Goal: Task Accomplishment & Management: Complete application form

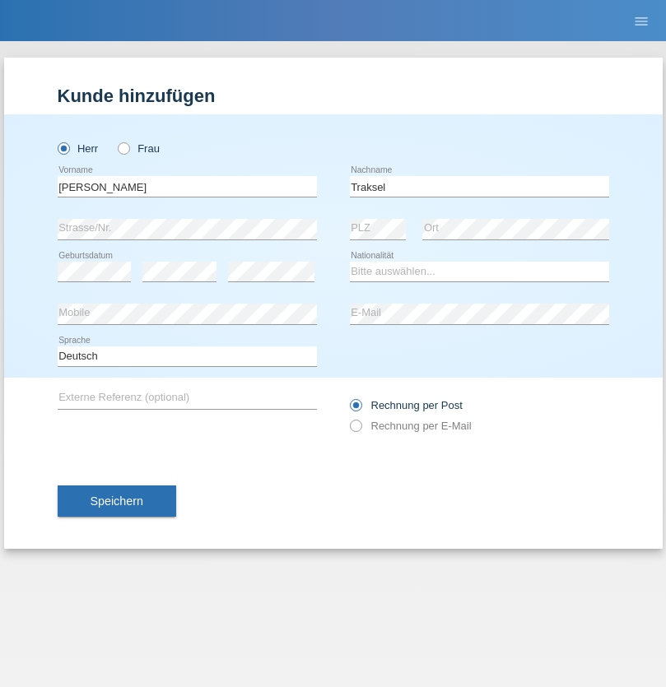
type input "Traksel"
select select "DE"
select select "C"
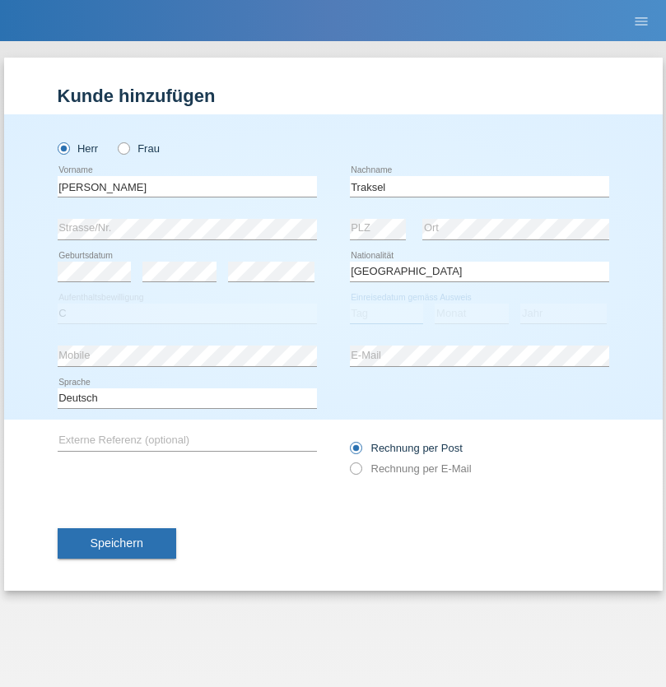
select select "01"
select select "07"
select select "2008"
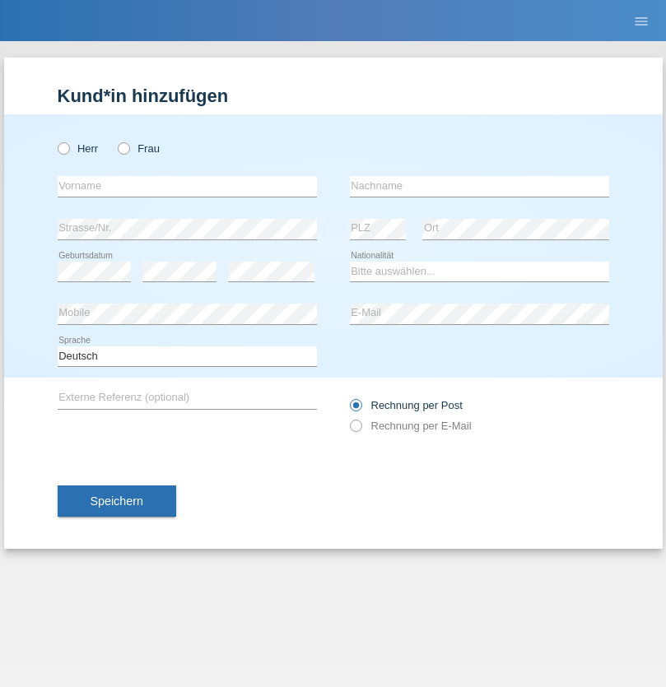
radio input "true"
click at [187, 186] on input "text" at bounding box center [187, 186] width 259 height 21
type input "Franziska"
click at [479, 186] on input "text" at bounding box center [479, 186] width 259 height 21
type input "Starke"
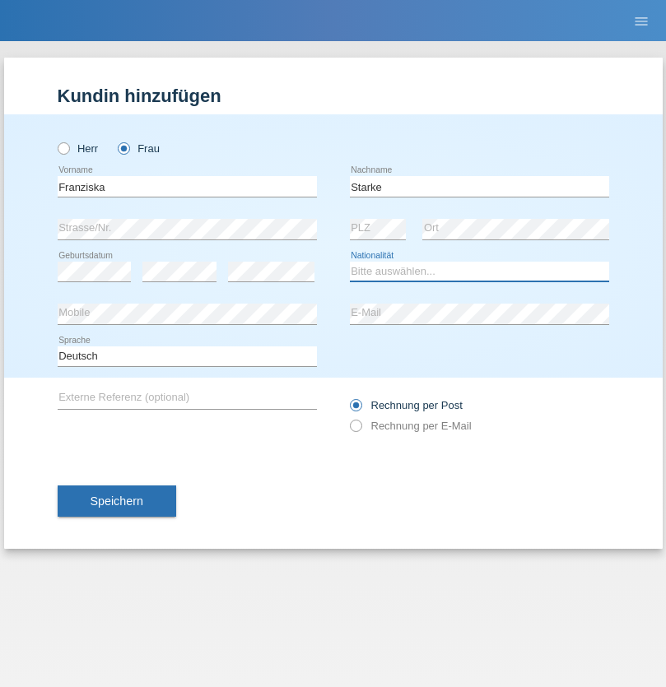
select select "DE"
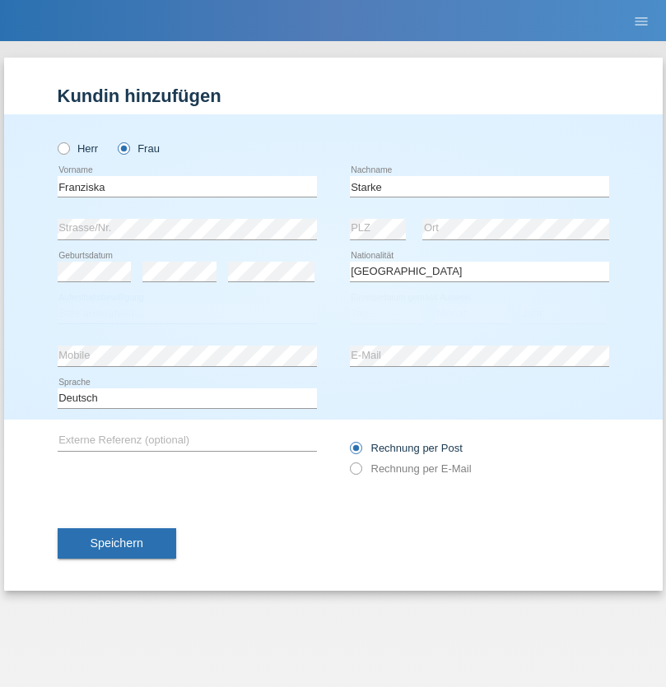
select select "C"
select select "01"
select select "03"
select select "1985"
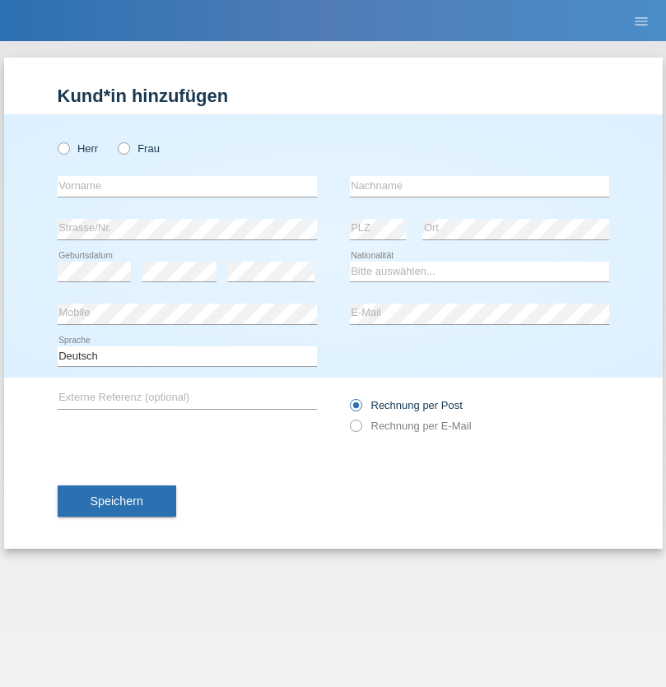
radio input "true"
click at [187, 186] on input "text" at bounding box center [187, 186] width 259 height 21
type input "[DEMOGRAPHIC_DATA]"
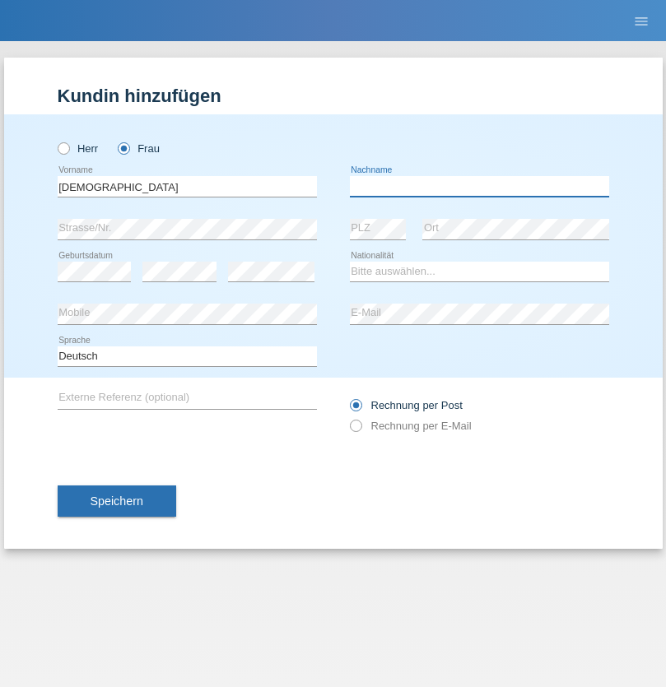
click at [479, 186] on input "text" at bounding box center [479, 186] width 259 height 21
type input "Cimbaljević"
select select "HR"
select select "C"
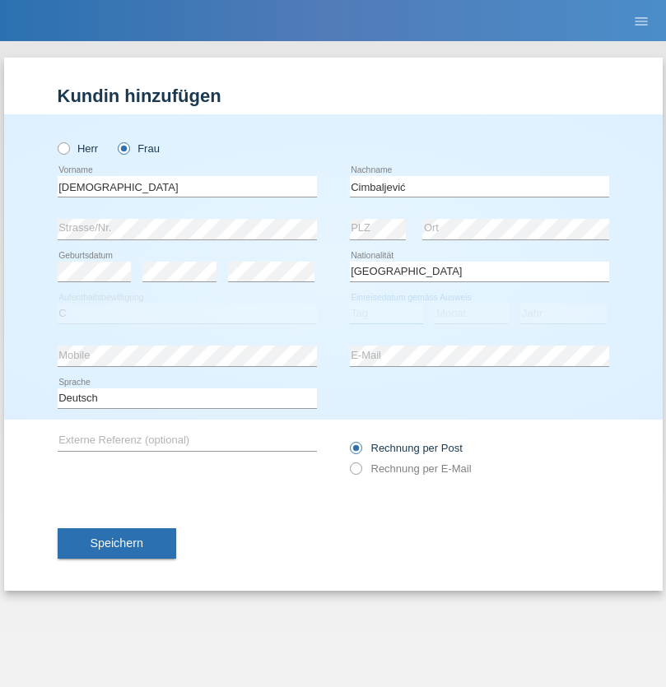
select select "12"
select select "08"
select select "2021"
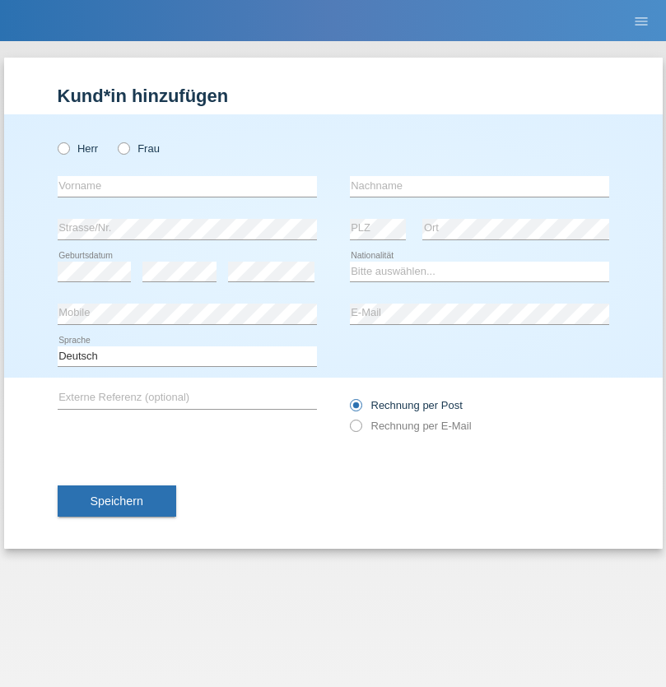
radio input "true"
click at [187, 186] on input "text" at bounding box center [187, 186] width 259 height 21
type input "Batsche"
click at [479, 186] on input "text" at bounding box center [479, 186] width 259 height 21
type input "Arifoska"
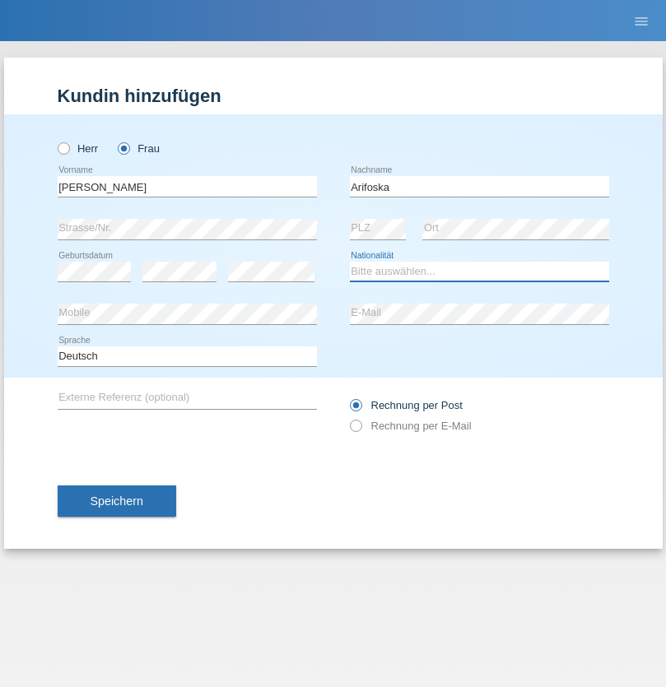
select select "CH"
radio input "true"
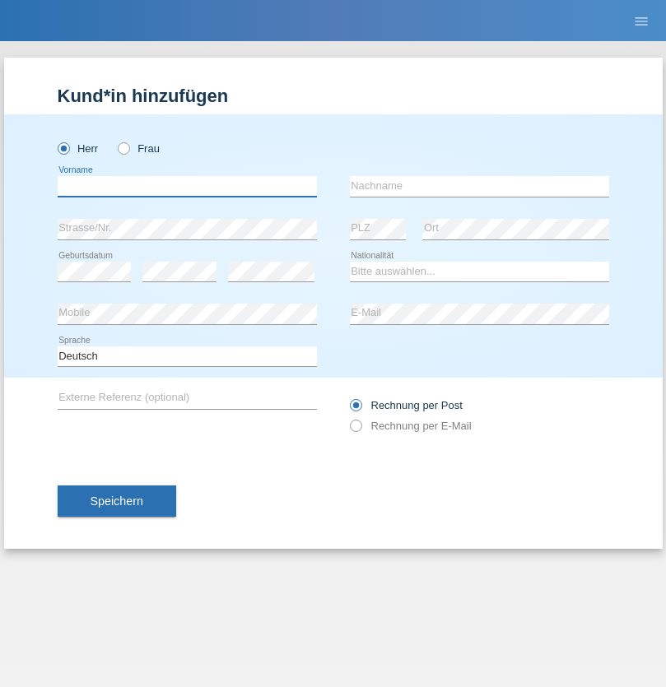
click at [187, 186] on input "text" at bounding box center [187, 186] width 259 height 21
type input "Emre"
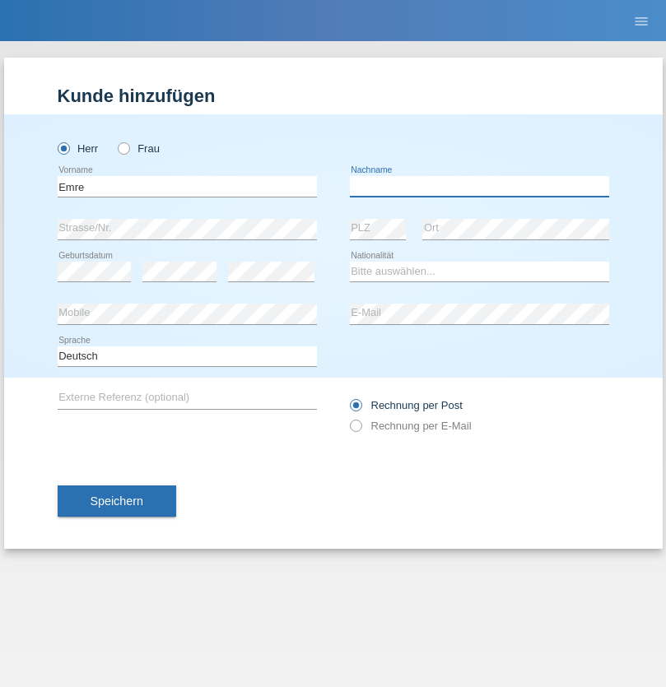
click at [479, 186] on input "text" at bounding box center [479, 186] width 259 height 21
type input "Uzun"
select select "CH"
